Goal: Information Seeking & Learning: Learn about a topic

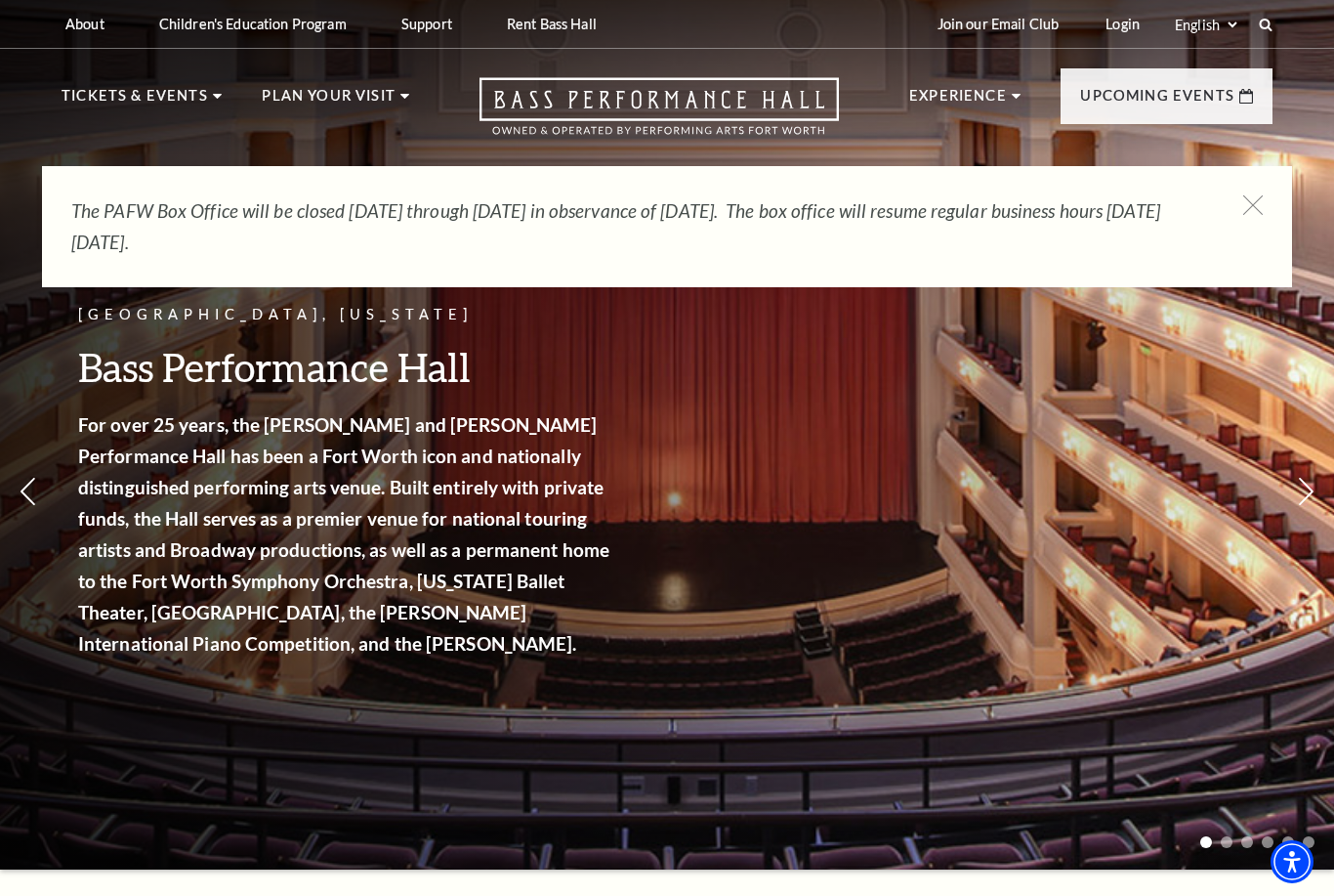
click at [1233, 207] on div "The PAFW Box Office will be closed Saturday, August 30th through Monday, Septem…" at bounding box center [667, 226] width 1250 height 121
click at [1225, 214] on div "The PAFW Box Office will be closed Saturday, August 30th through Monday, Septem…" at bounding box center [667, 226] width 1250 height 121
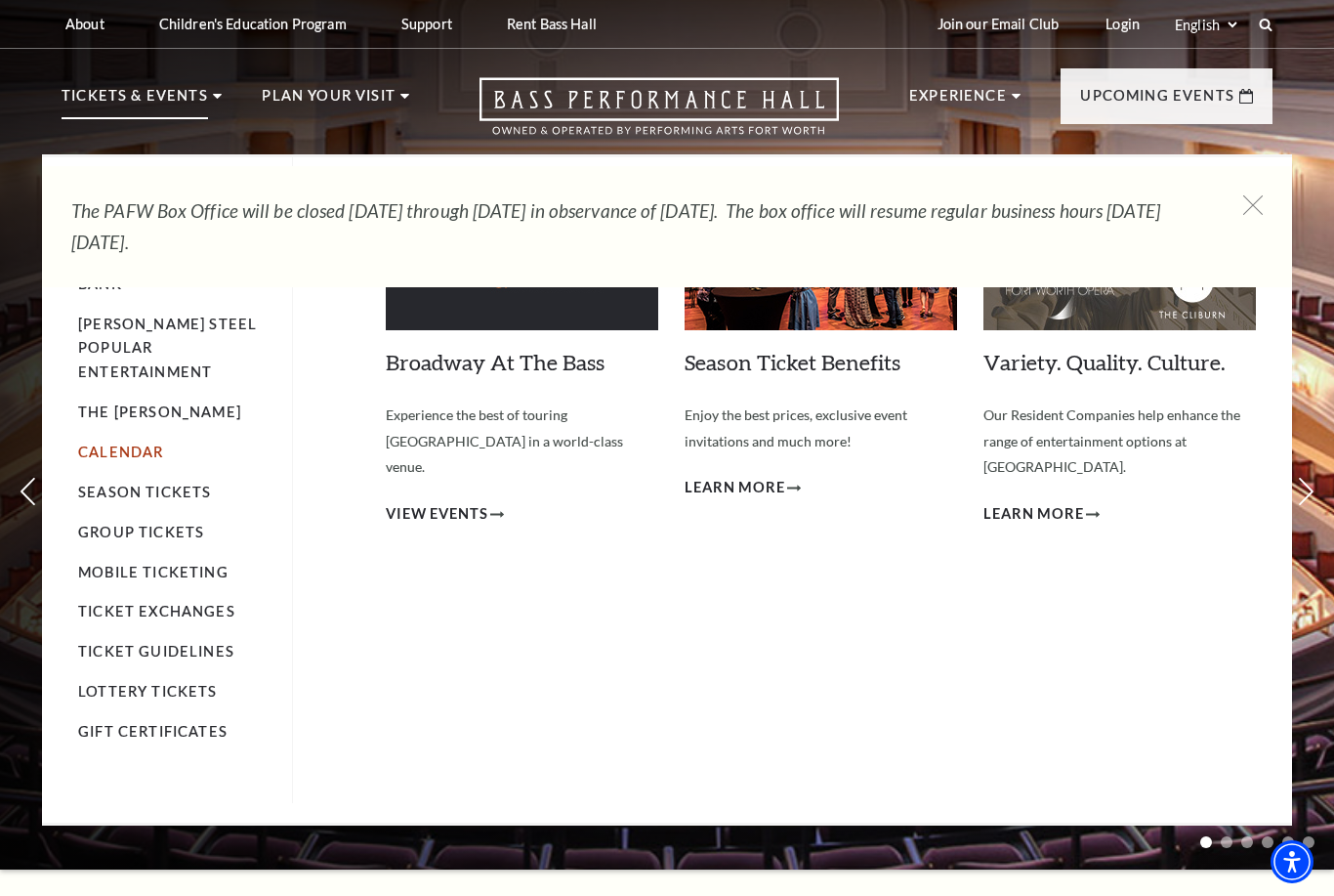
click at [140, 443] on link "Calendar" at bounding box center [120, 451] width 85 height 17
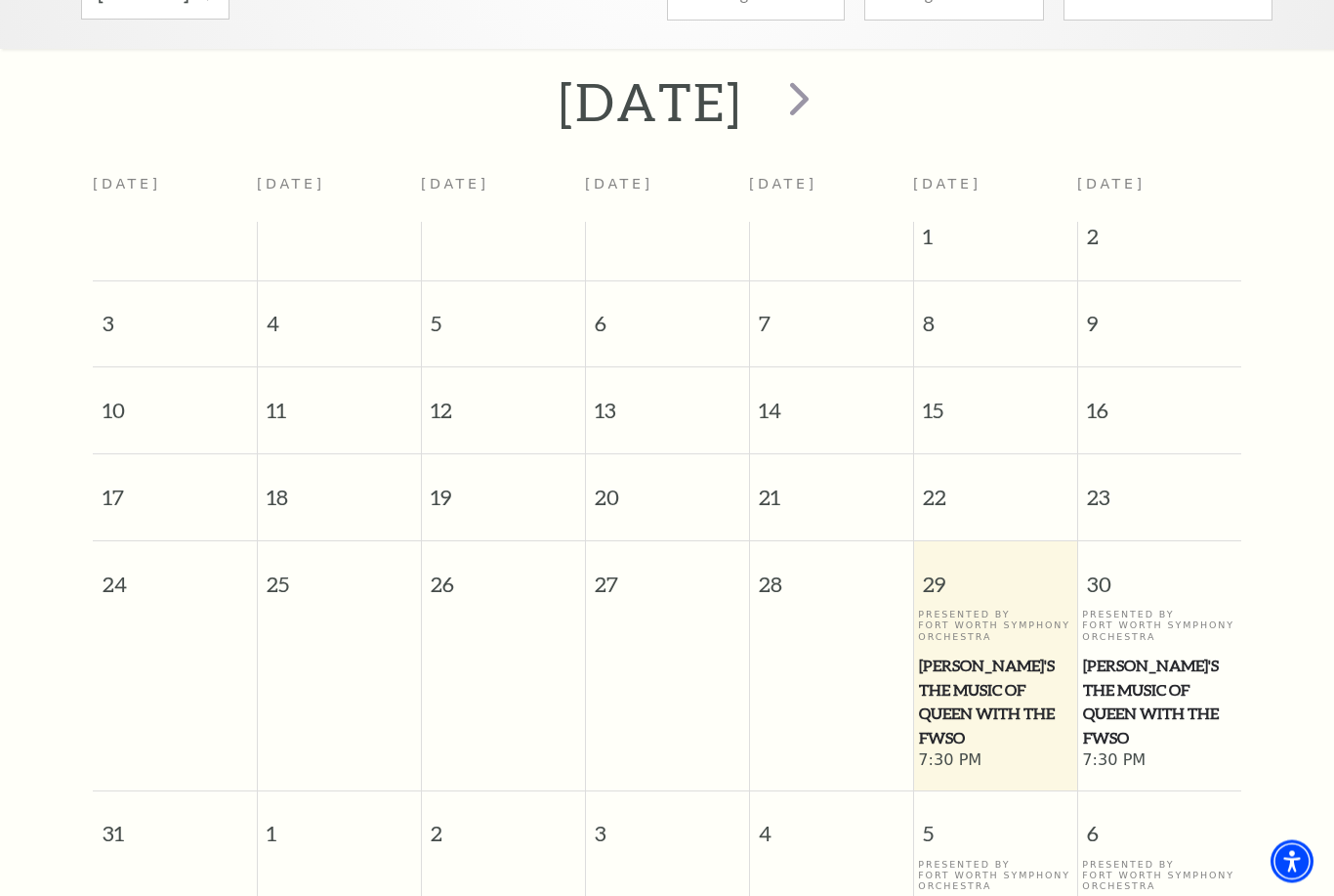
scroll to position [378, 0]
click at [1177, 653] on span "Windborne's The Music of Queen with the FWSO" at bounding box center [1159, 702] width 152 height 97
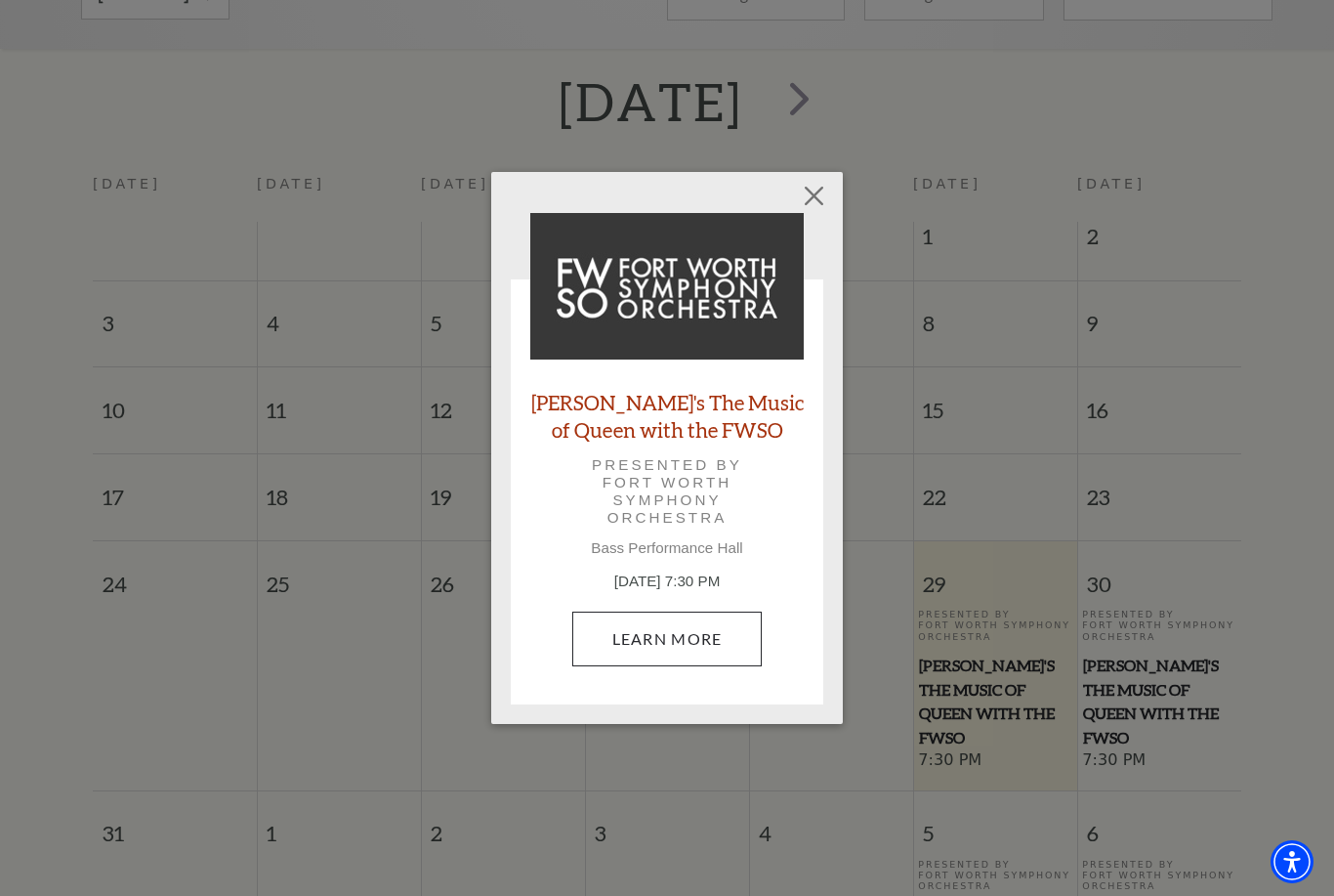
click at [712, 645] on link "Learn More" at bounding box center [667, 638] width 190 height 54
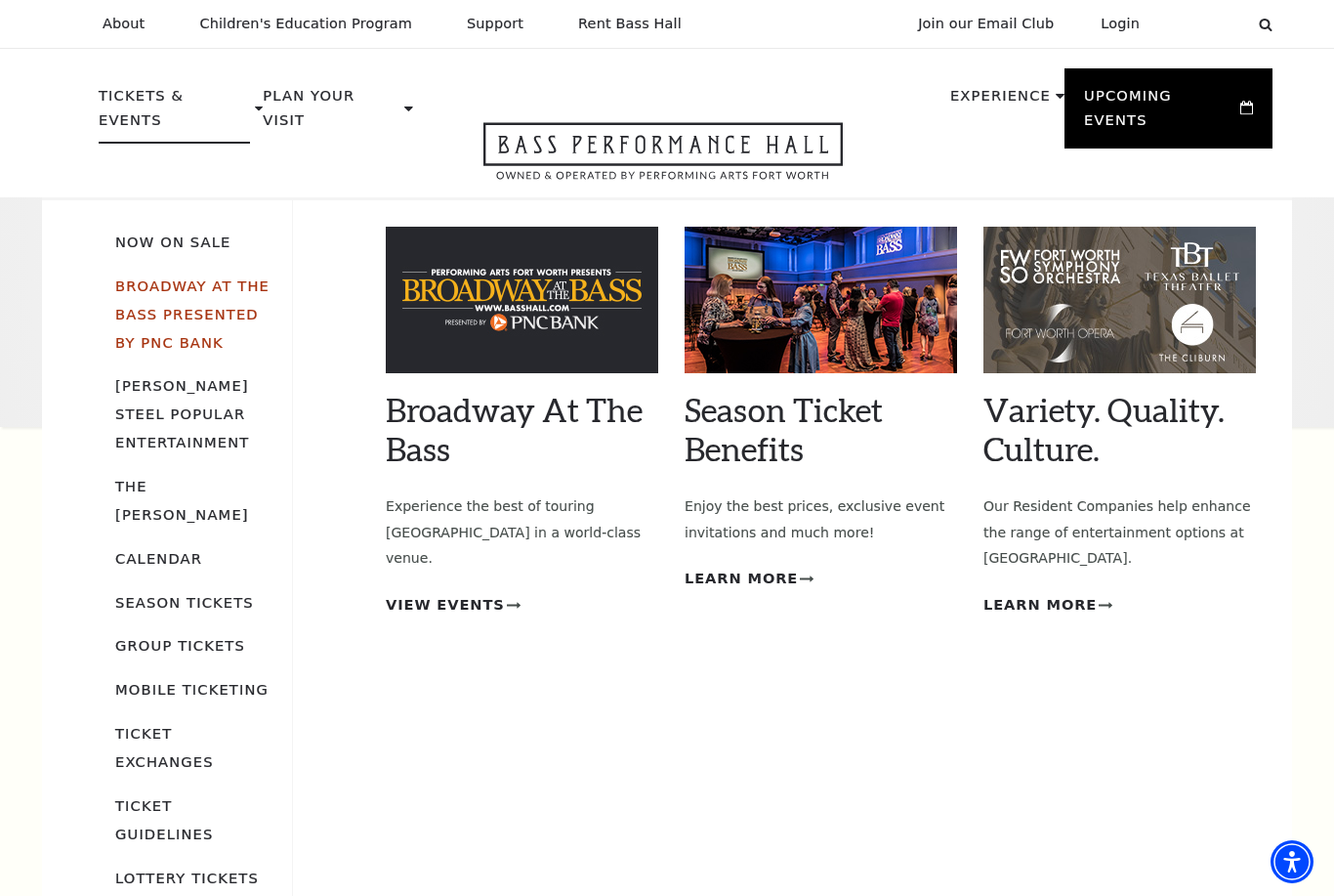
click at [197, 309] on link "Broadway At The Bass presented by PNC Bank" at bounding box center [192, 314] width 154 height 73
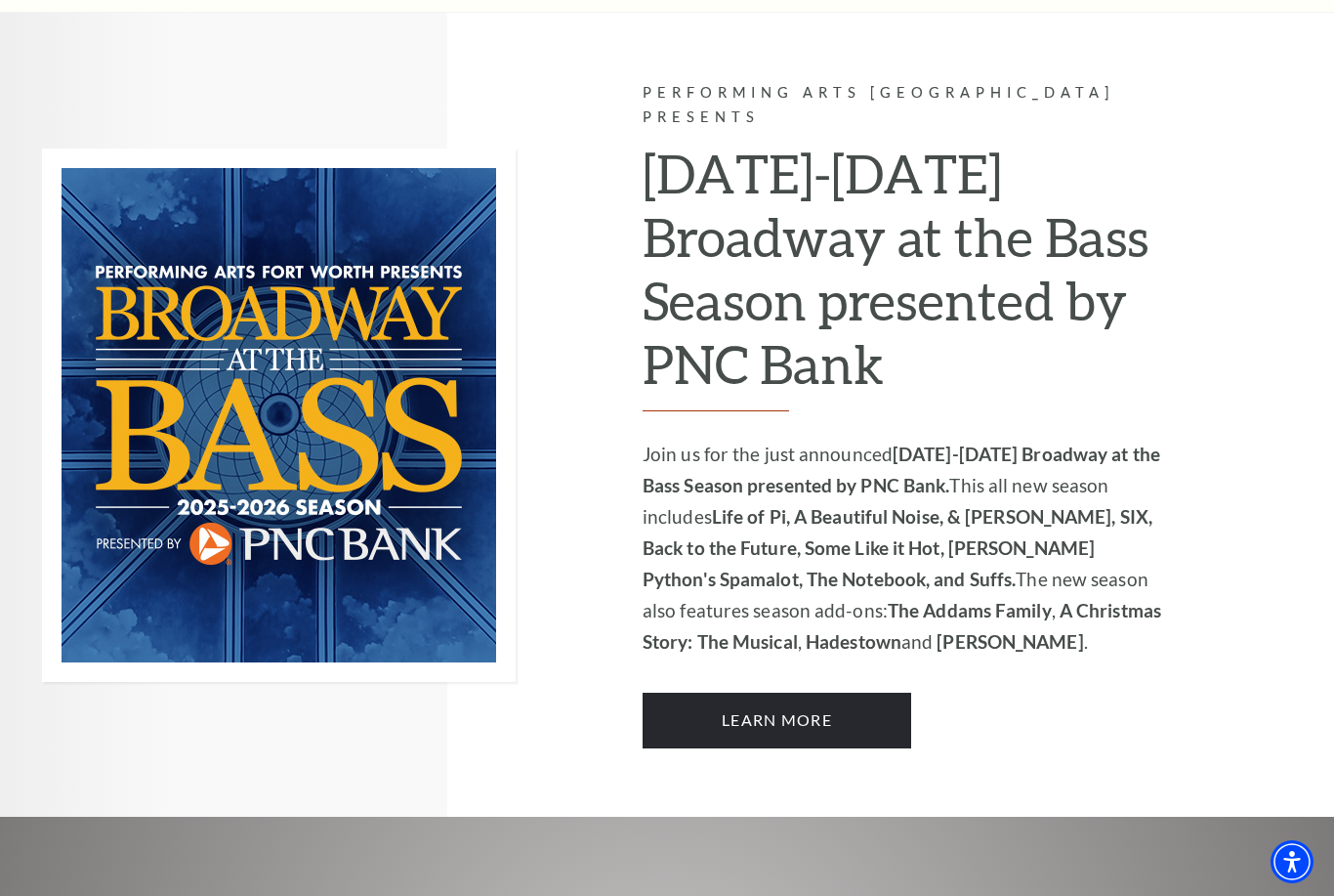
scroll to position [1169, 0]
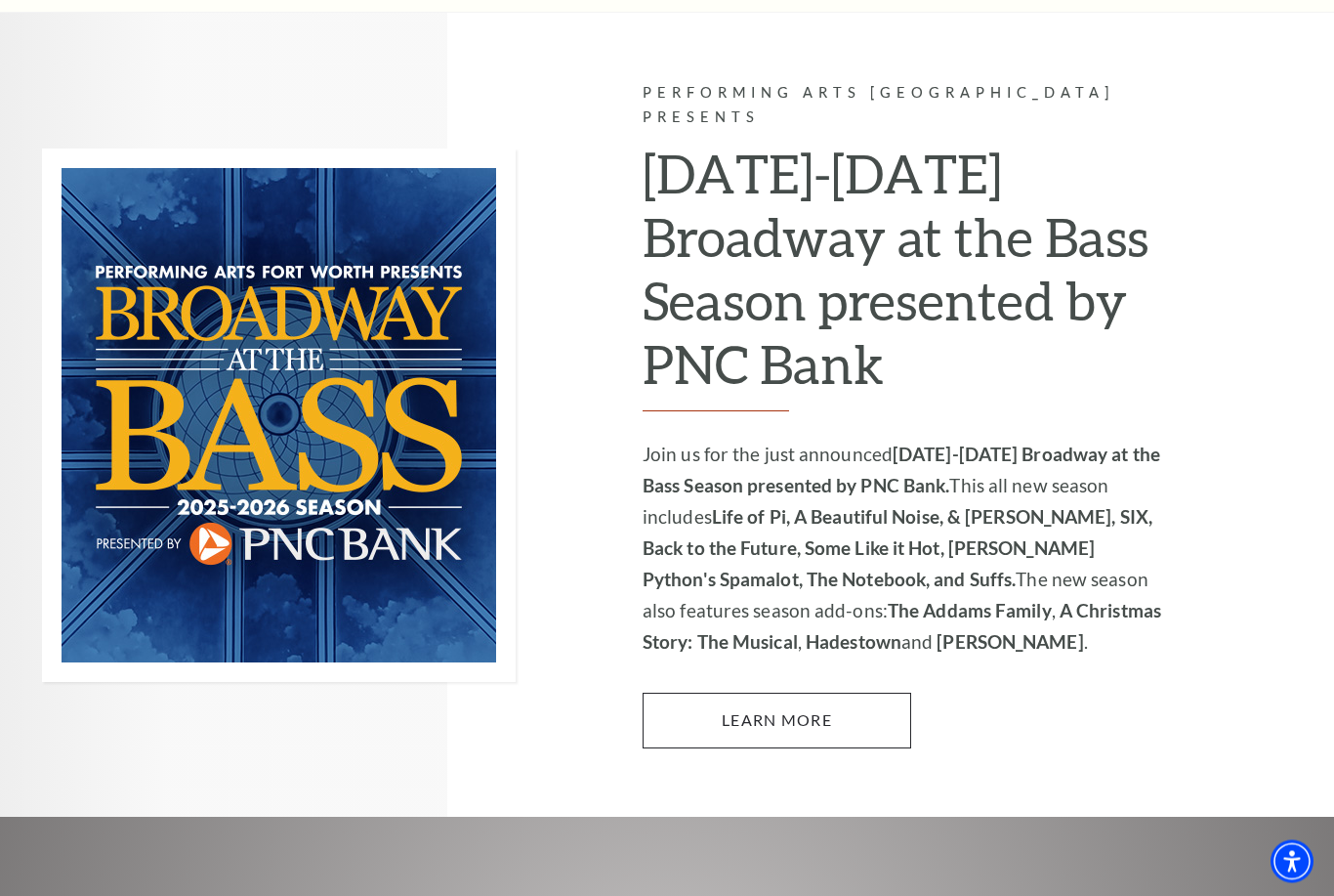
click at [824, 695] on link "Learn More" at bounding box center [777, 720] width 268 height 54
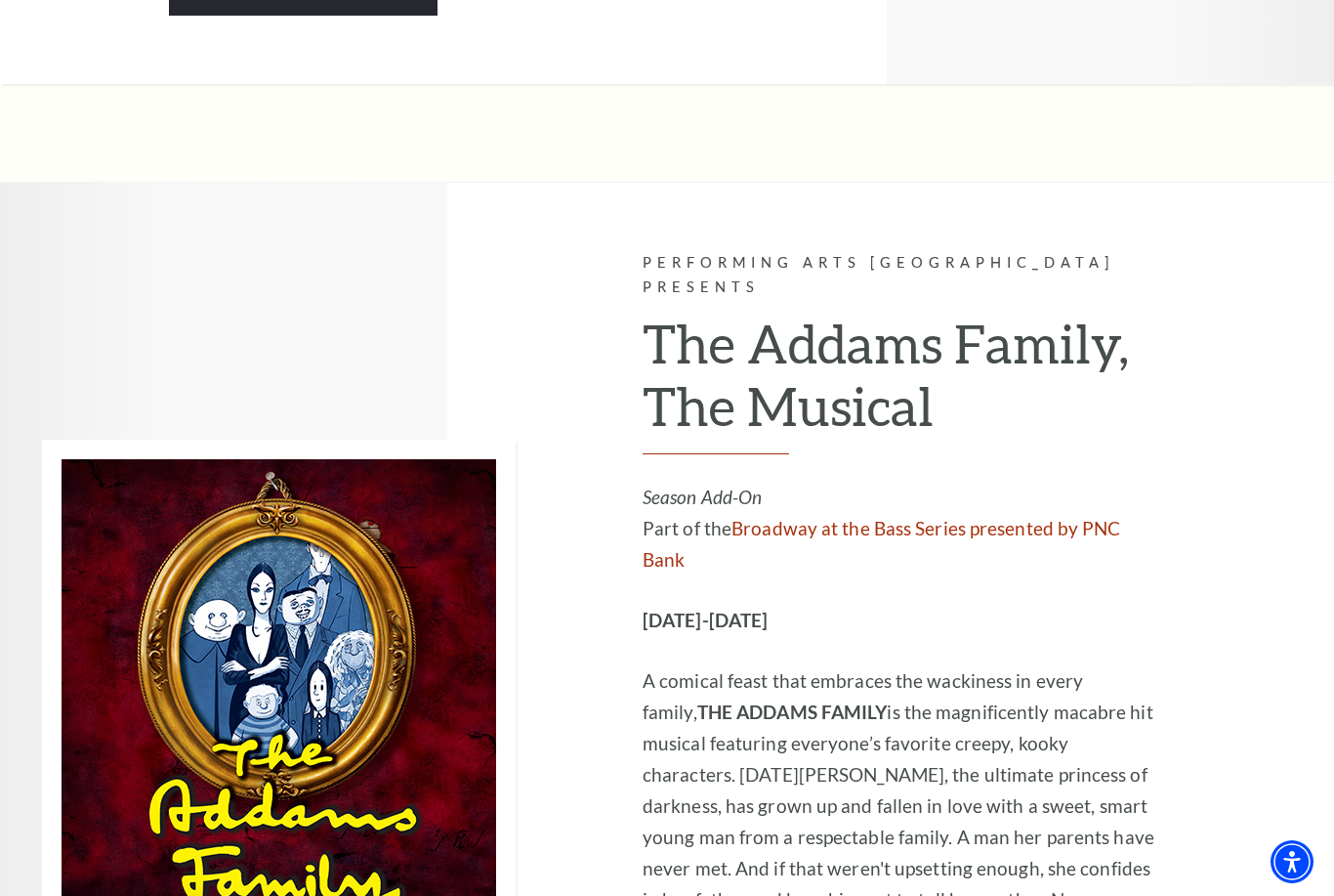
scroll to position [3340, 0]
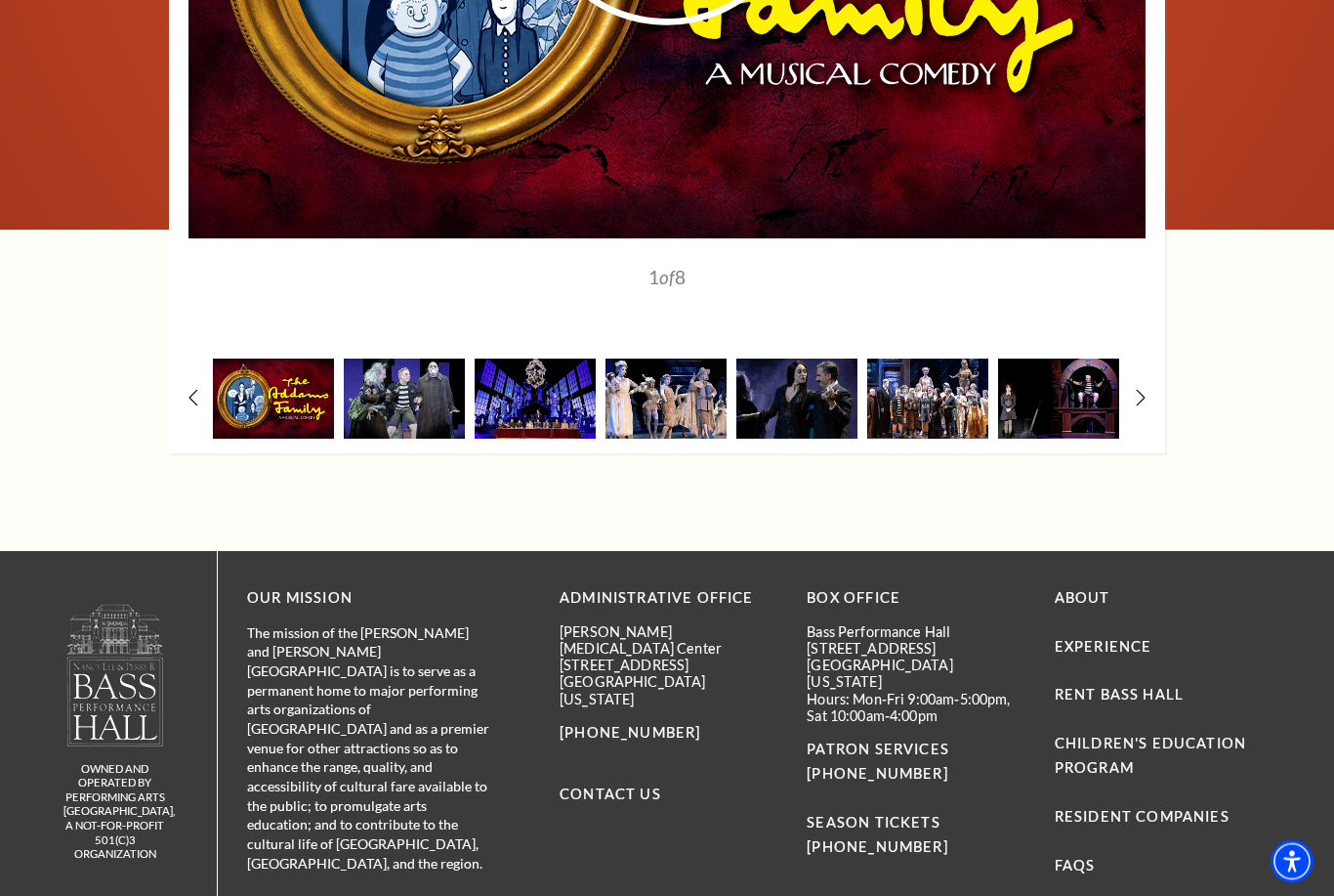
scroll to position [2855, 0]
click at [914, 437] on img at bounding box center [927, 398] width 121 height 79
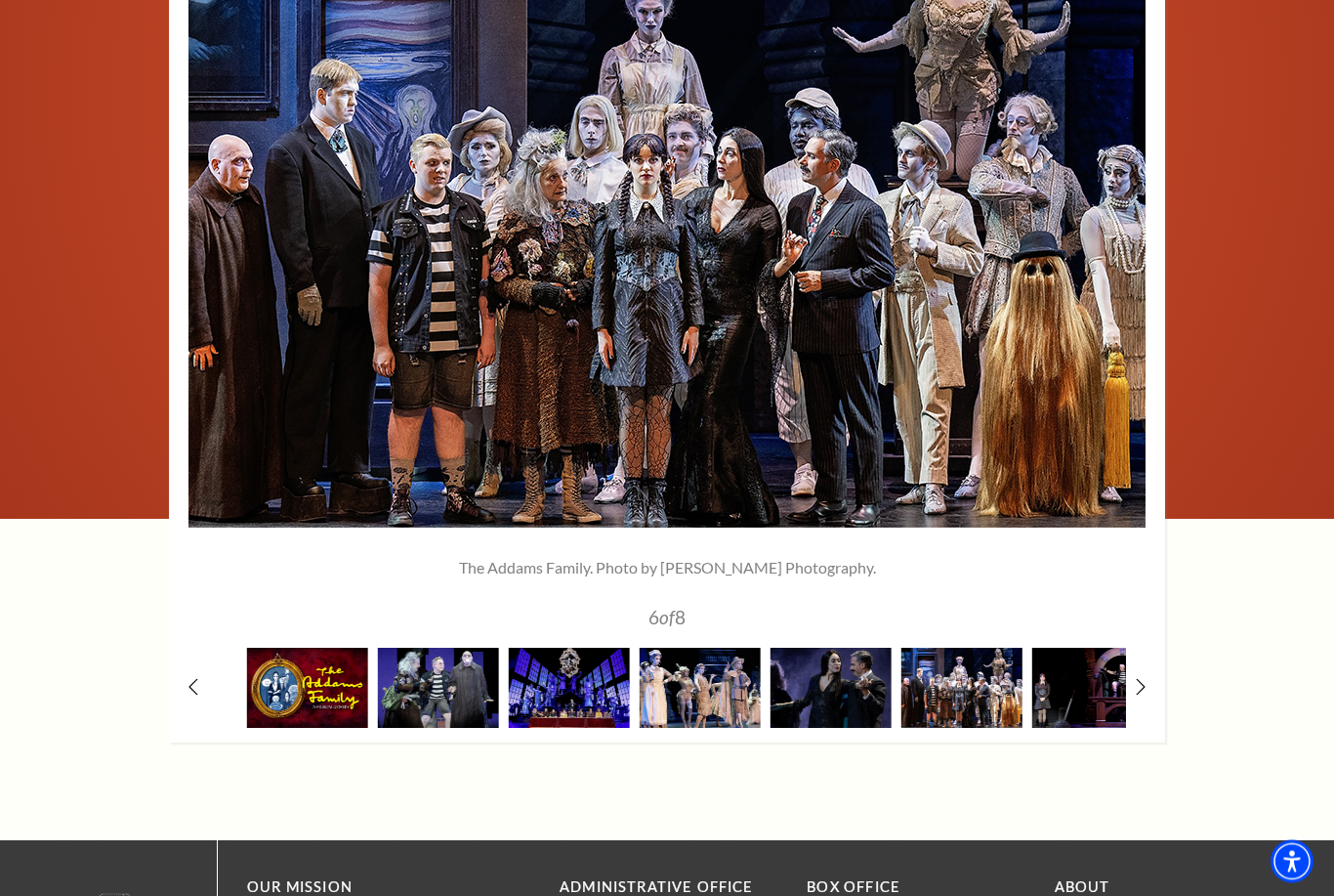
scroll to position [2566, 0]
click at [432, 726] on img at bounding box center [438, 687] width 121 height 79
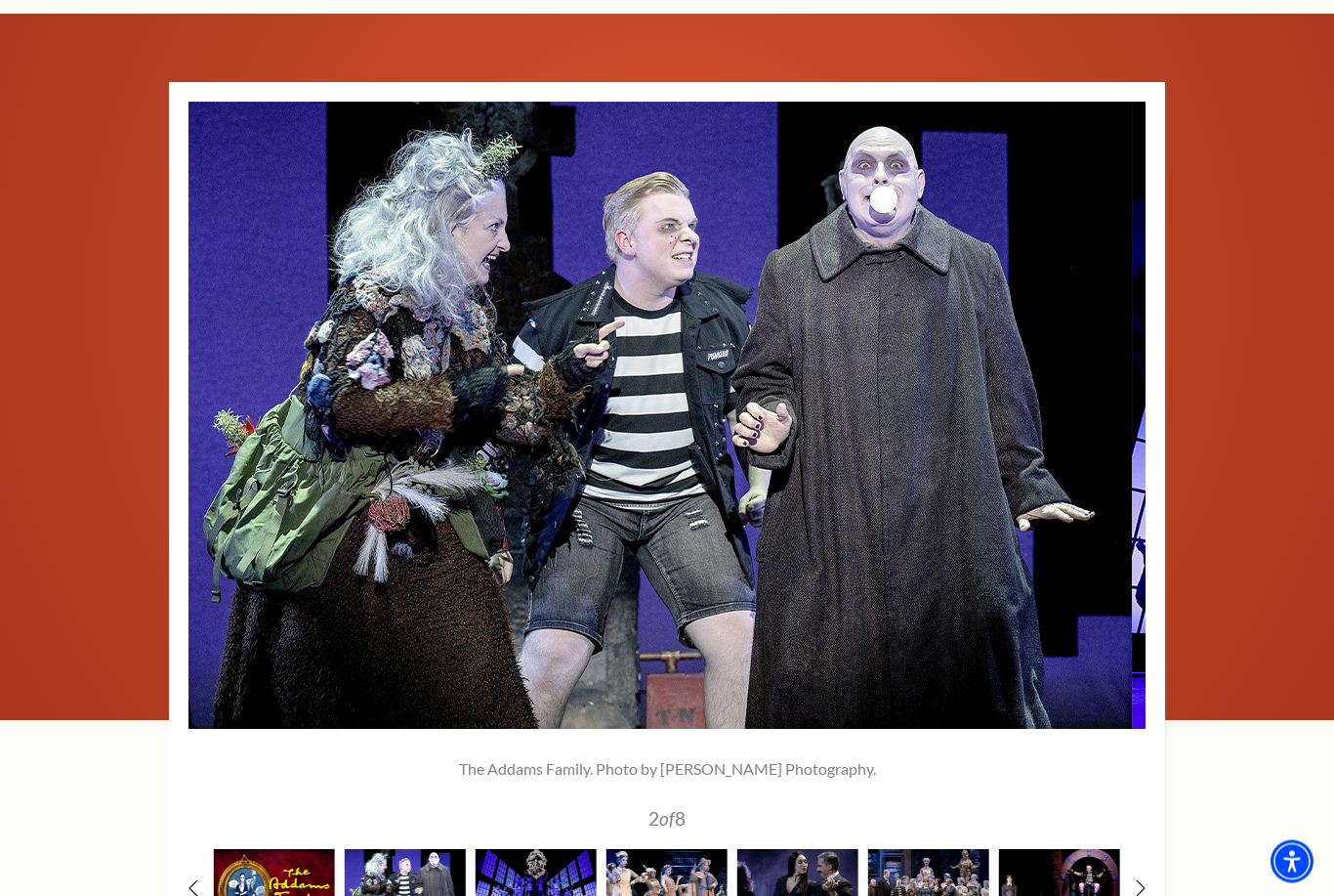
scroll to position [2366, 0]
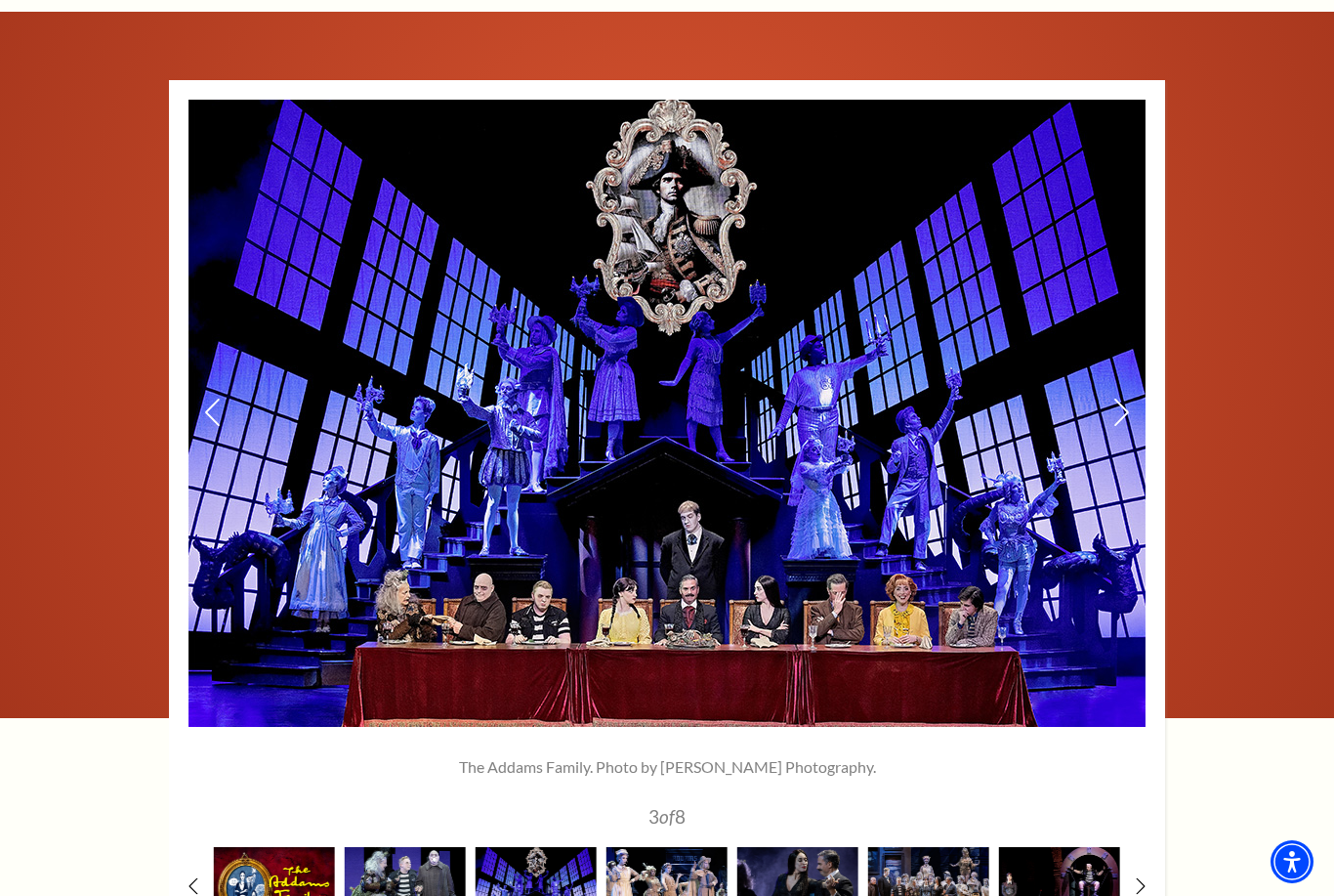
click at [1090, 426] on img at bounding box center [667, 412] width 957 height 627
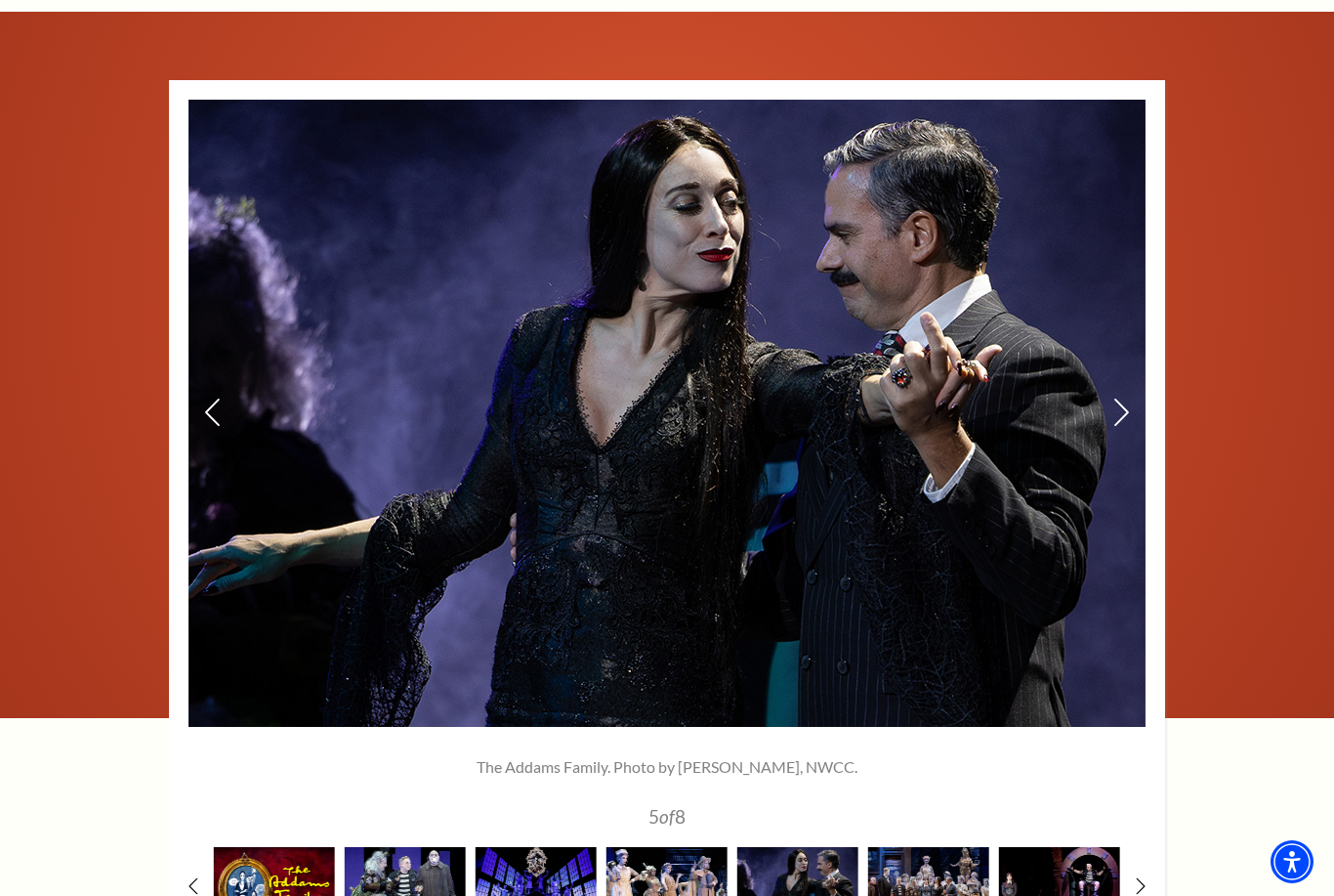
click at [230, 448] on img at bounding box center [667, 412] width 957 height 627
click at [1140, 446] on img at bounding box center [667, 412] width 957 height 627
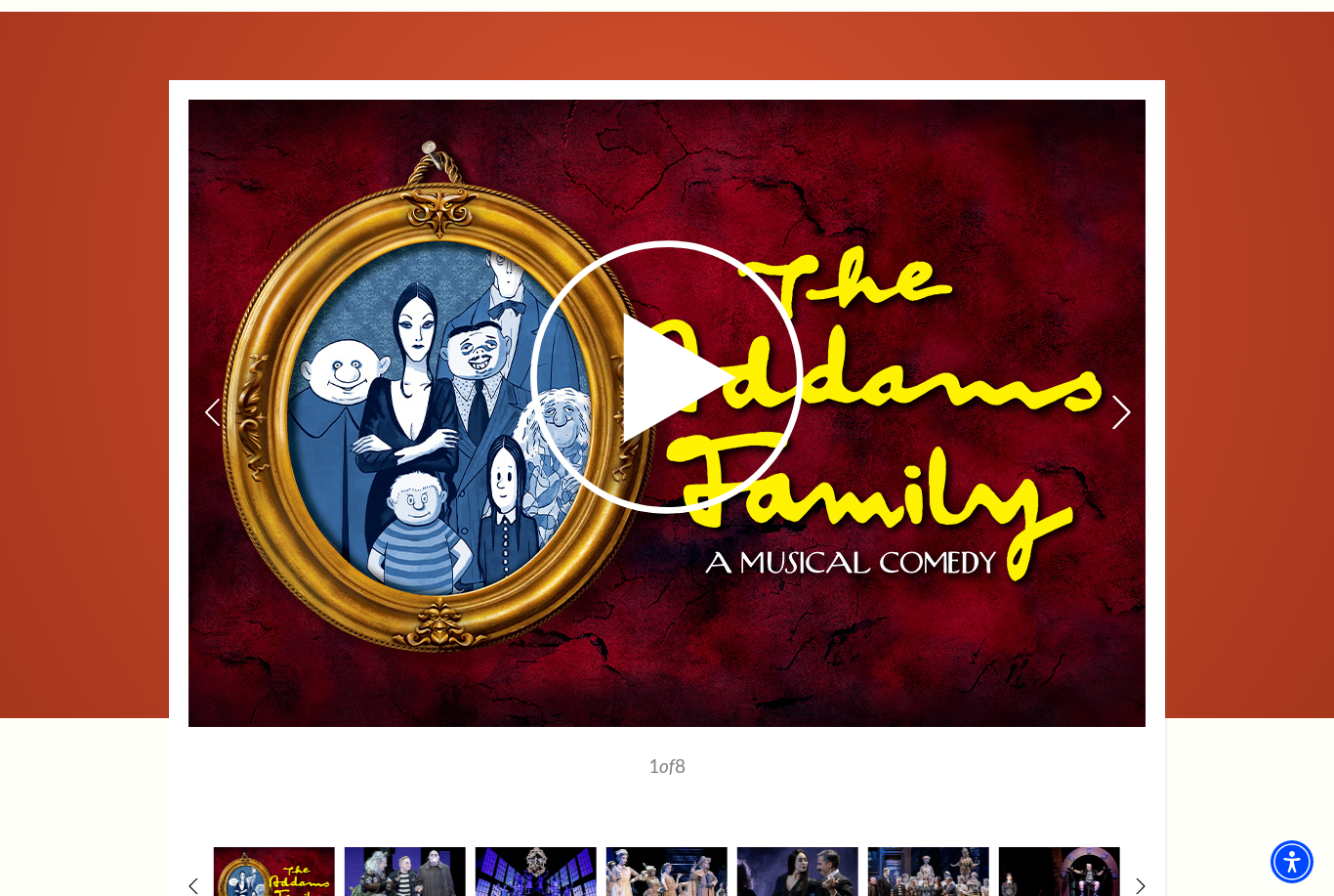
click at [1128, 428] on icon at bounding box center [1121, 411] width 21 height 35
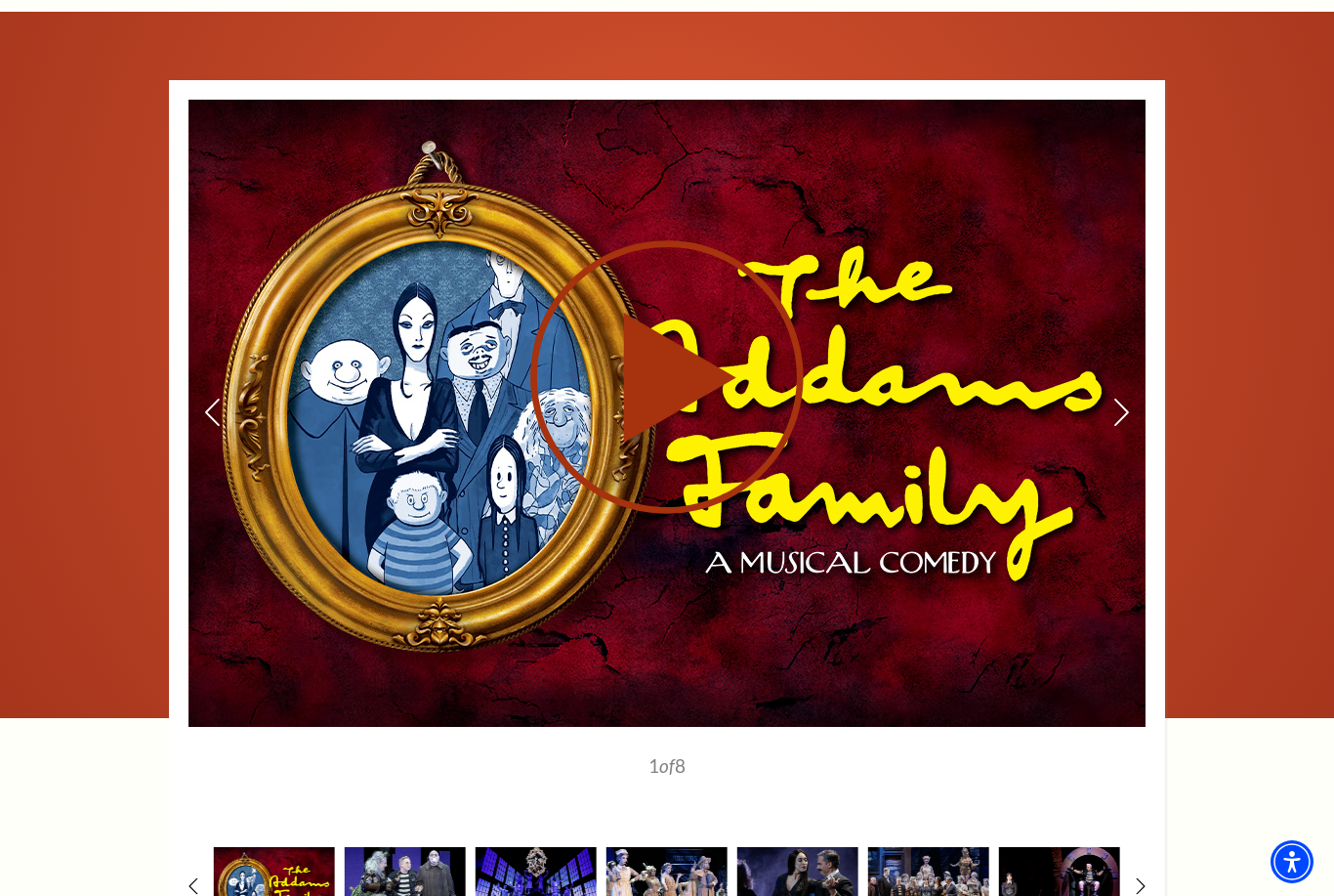
click at [663, 417] on use at bounding box center [666, 376] width 273 height 273
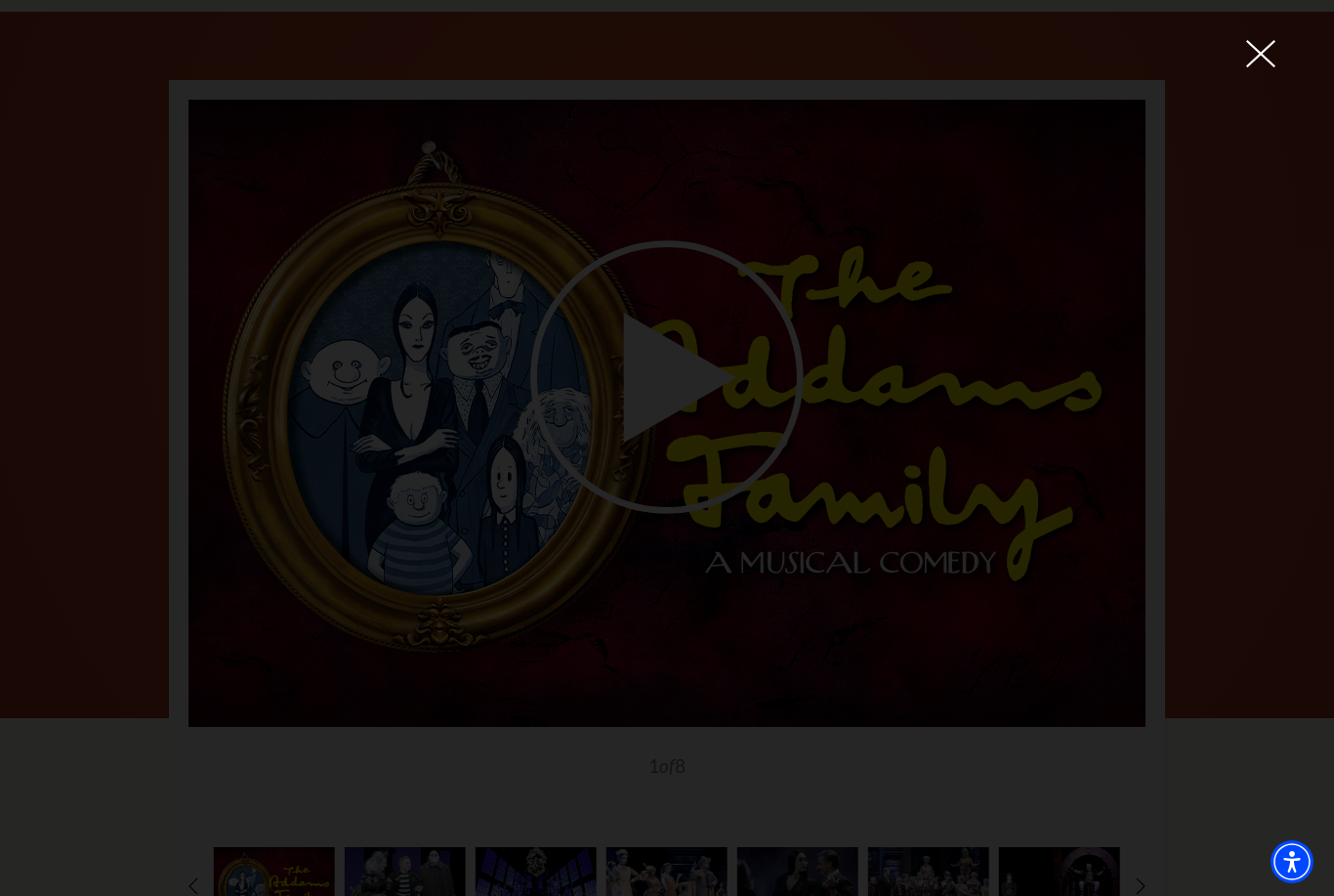
click at [1255, 77] on div at bounding box center [667, 448] width 1334 height 896
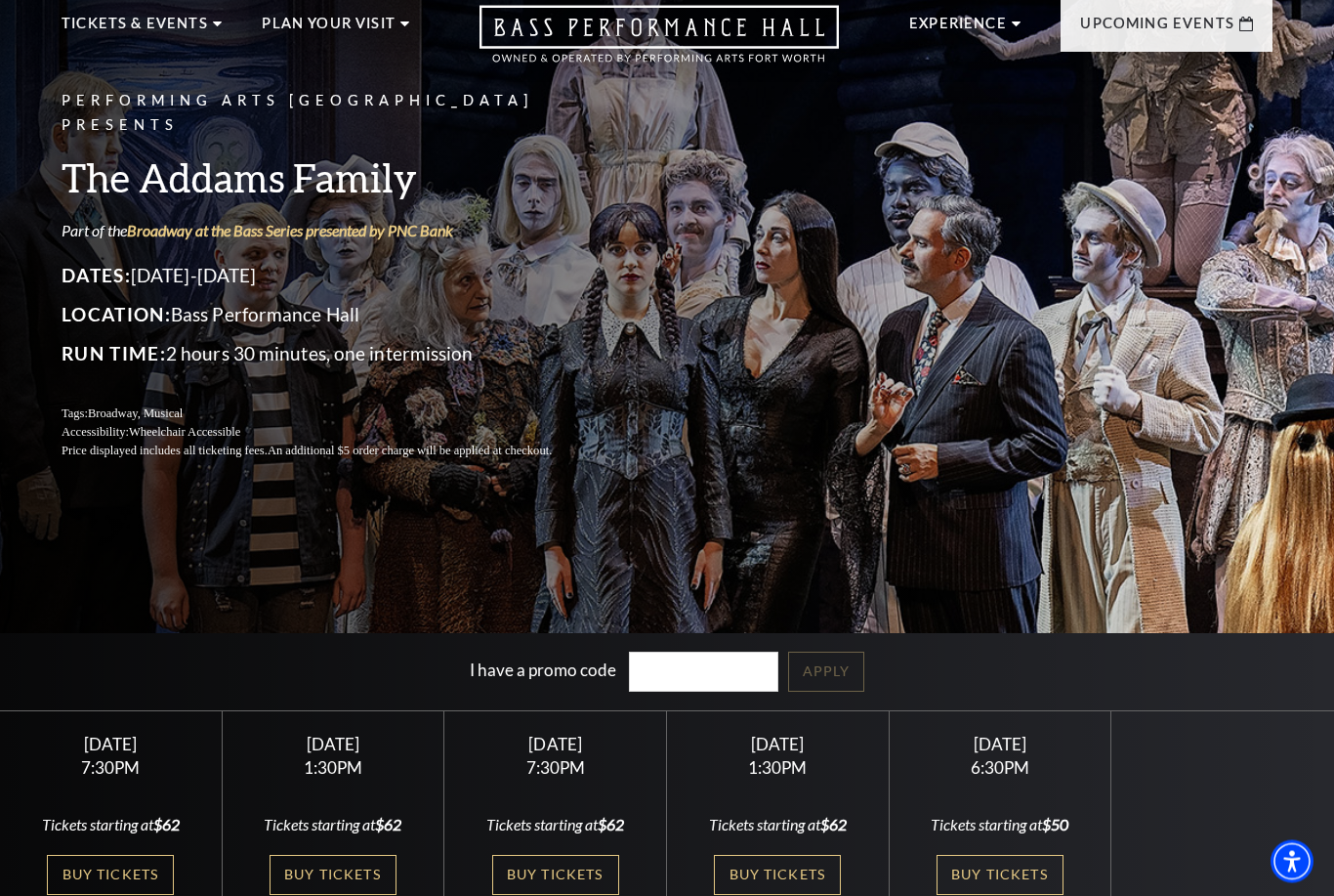
scroll to position [0, 0]
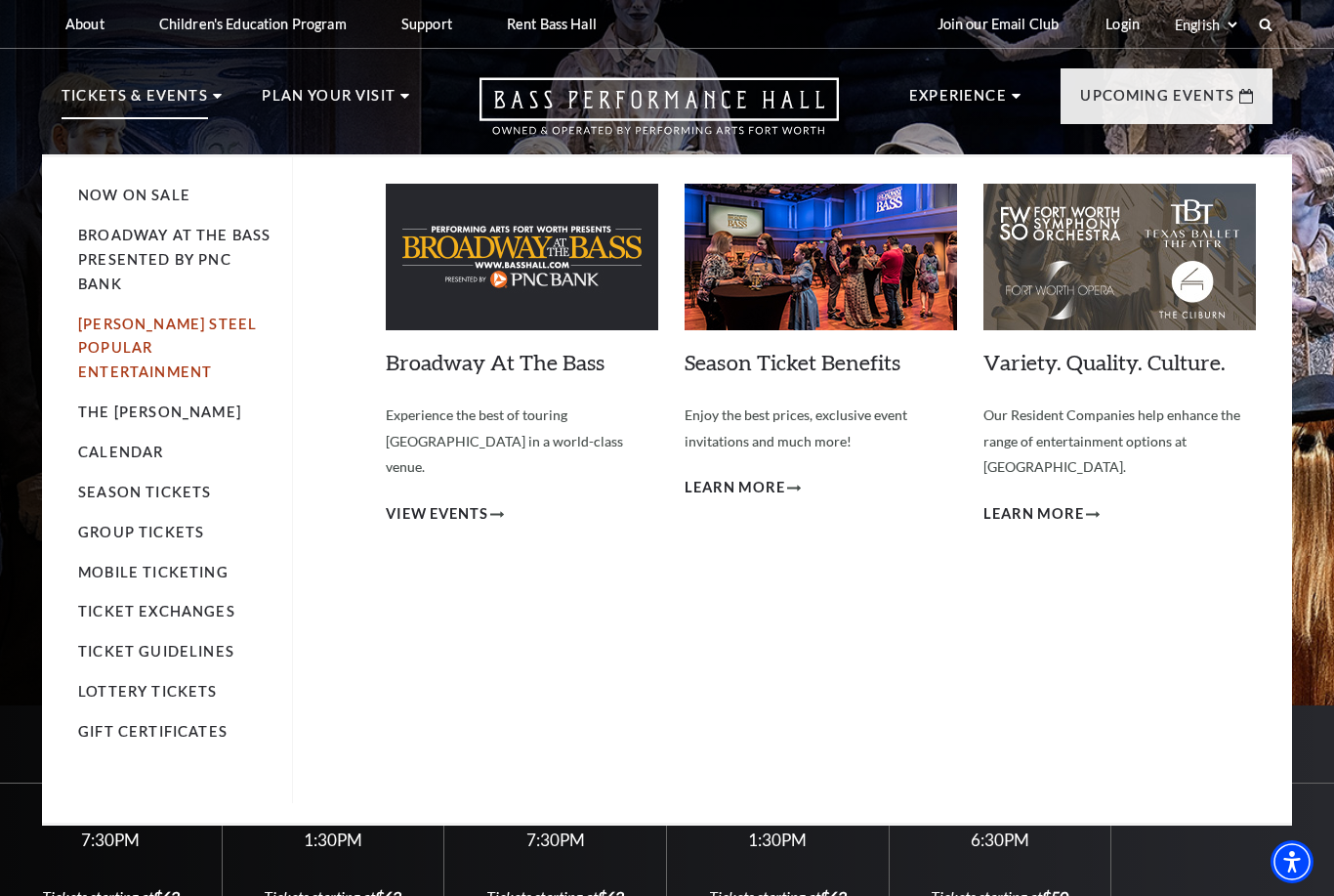
click at [196, 326] on link "[PERSON_NAME] Steel Popular Entertainment" at bounding box center [167, 348] width 179 height 65
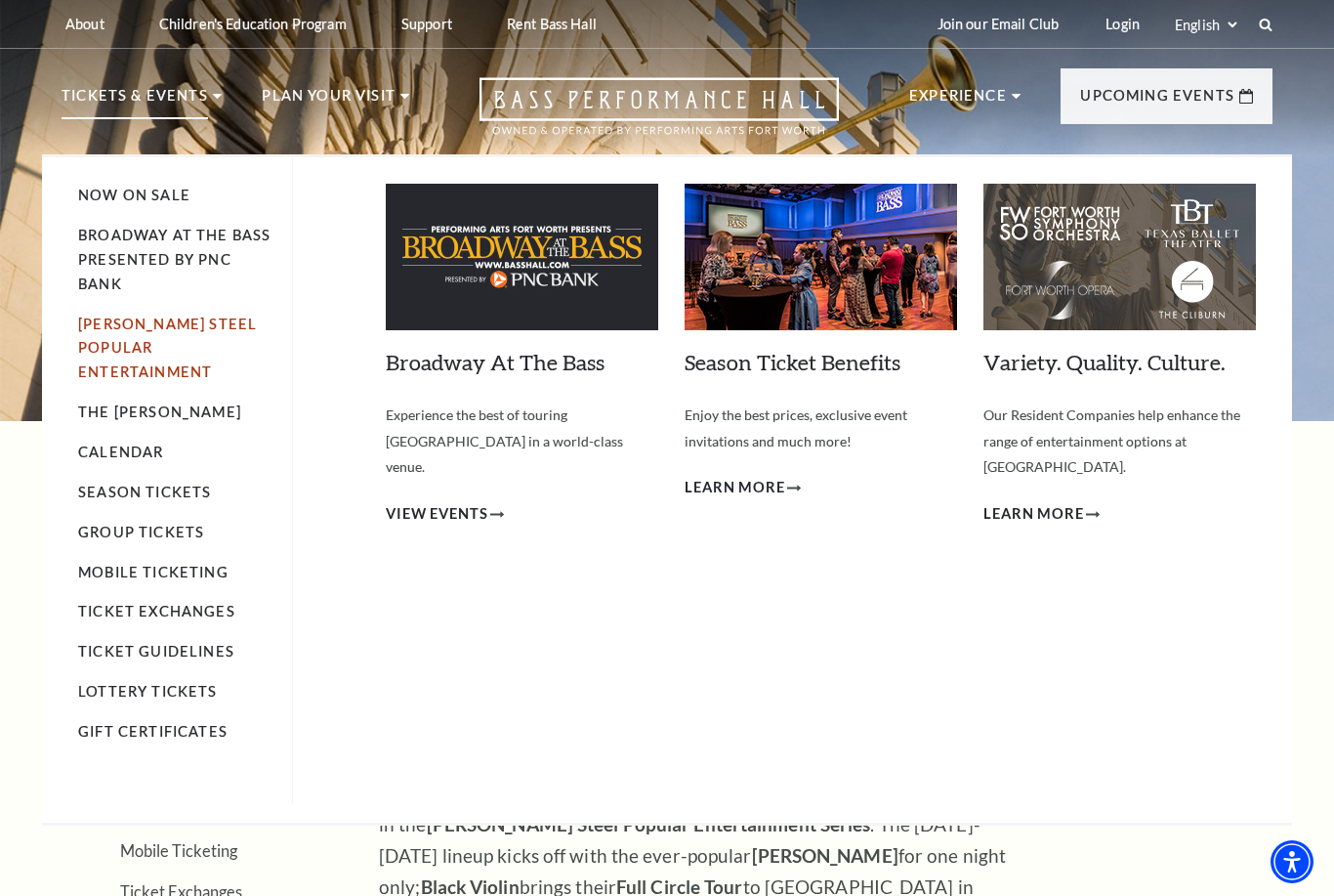
click at [204, 342] on link "[PERSON_NAME] Steel Popular Entertainment" at bounding box center [167, 348] width 179 height 65
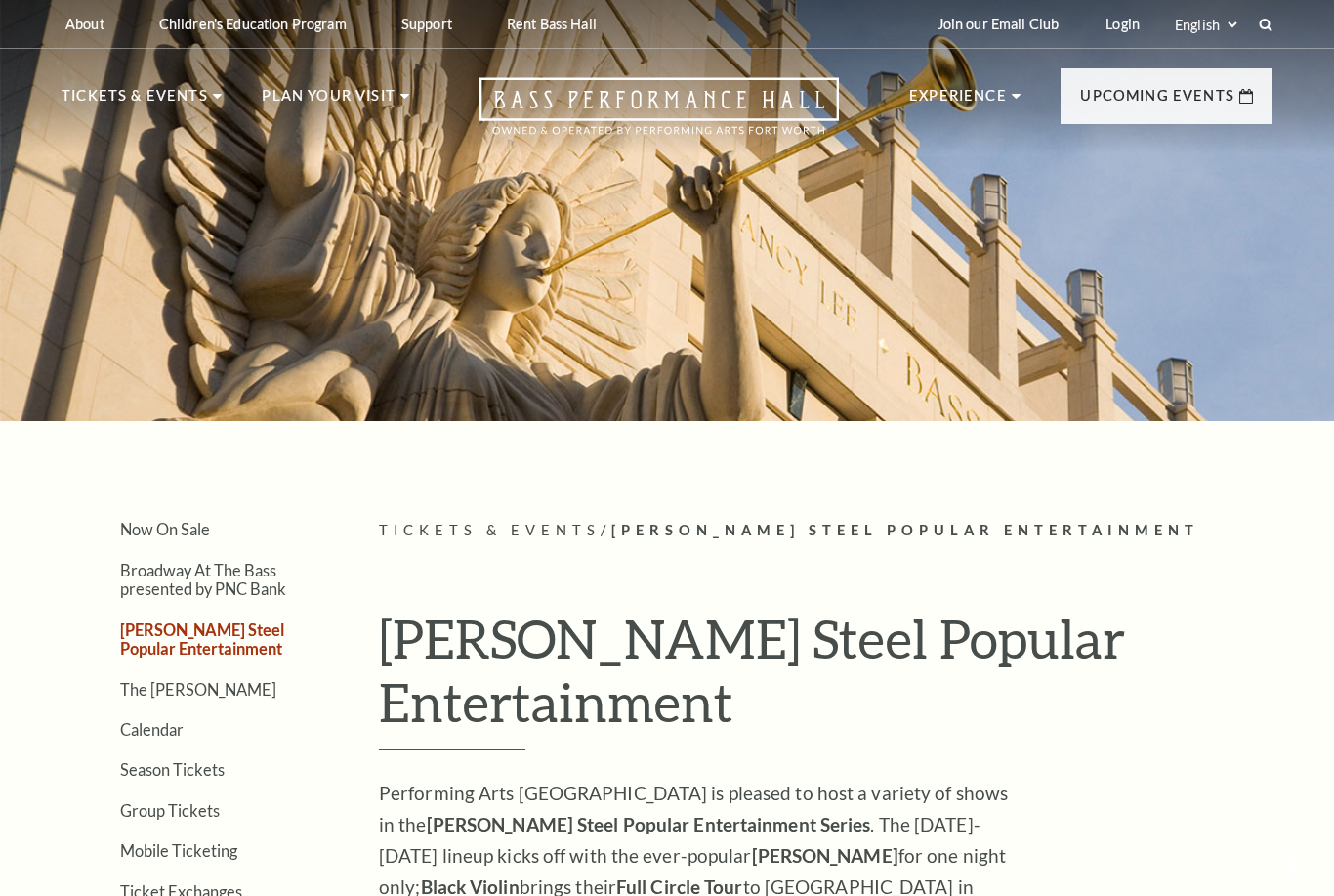
click at [168, 383] on div at bounding box center [667, 204] width 1334 height 432
click at [160, 695] on link "The [PERSON_NAME]" at bounding box center [198, 689] width 156 height 19
